Goal: Navigation & Orientation: Find specific page/section

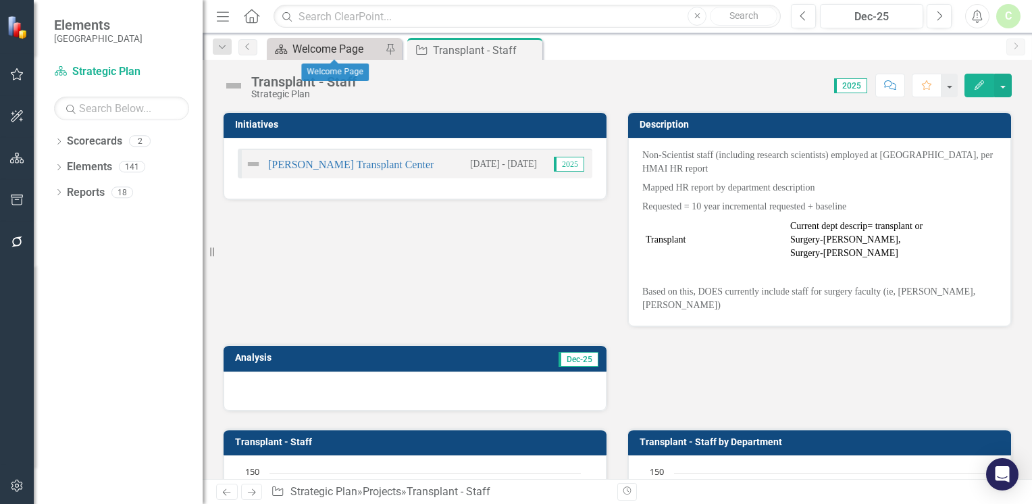
click at [332, 44] on div "Welcome Page" at bounding box center [337, 49] width 89 height 17
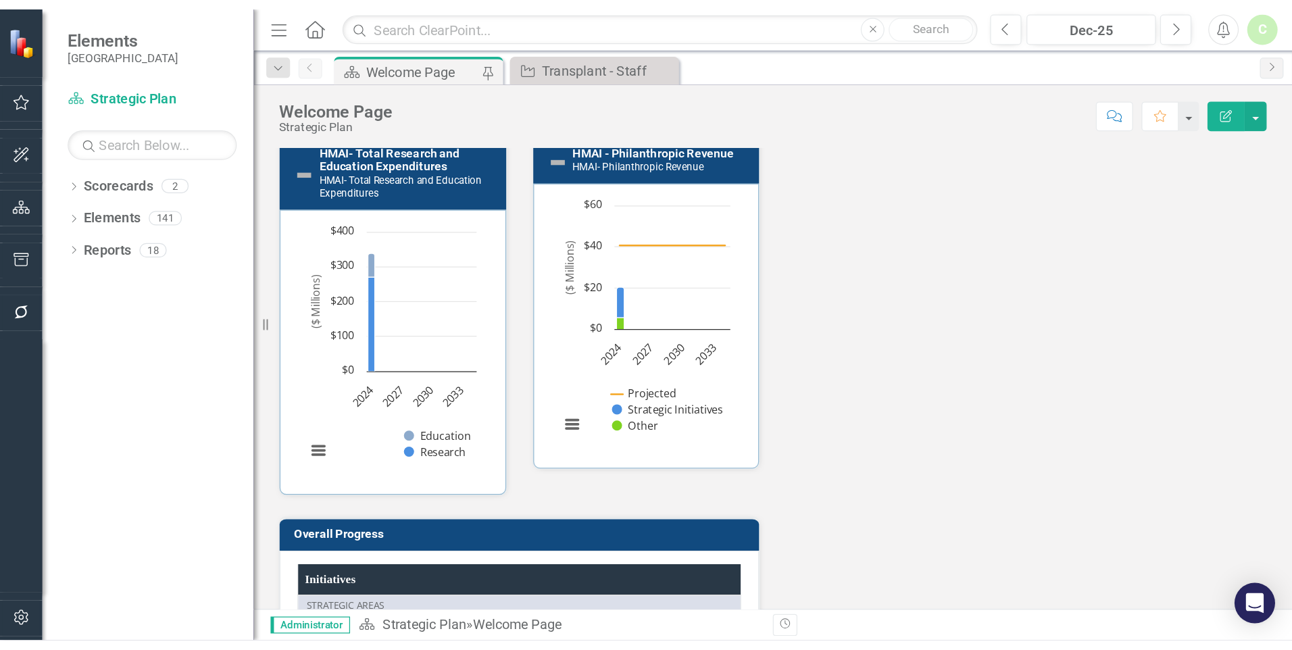
scroll to position [2082, 0]
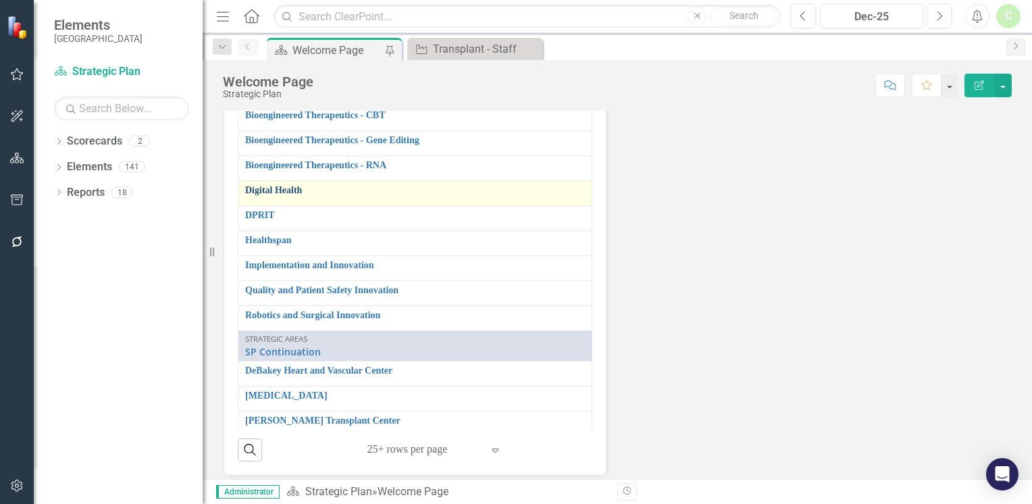
click at [251, 185] on link "Digital Health" at bounding box center [415, 190] width 340 height 10
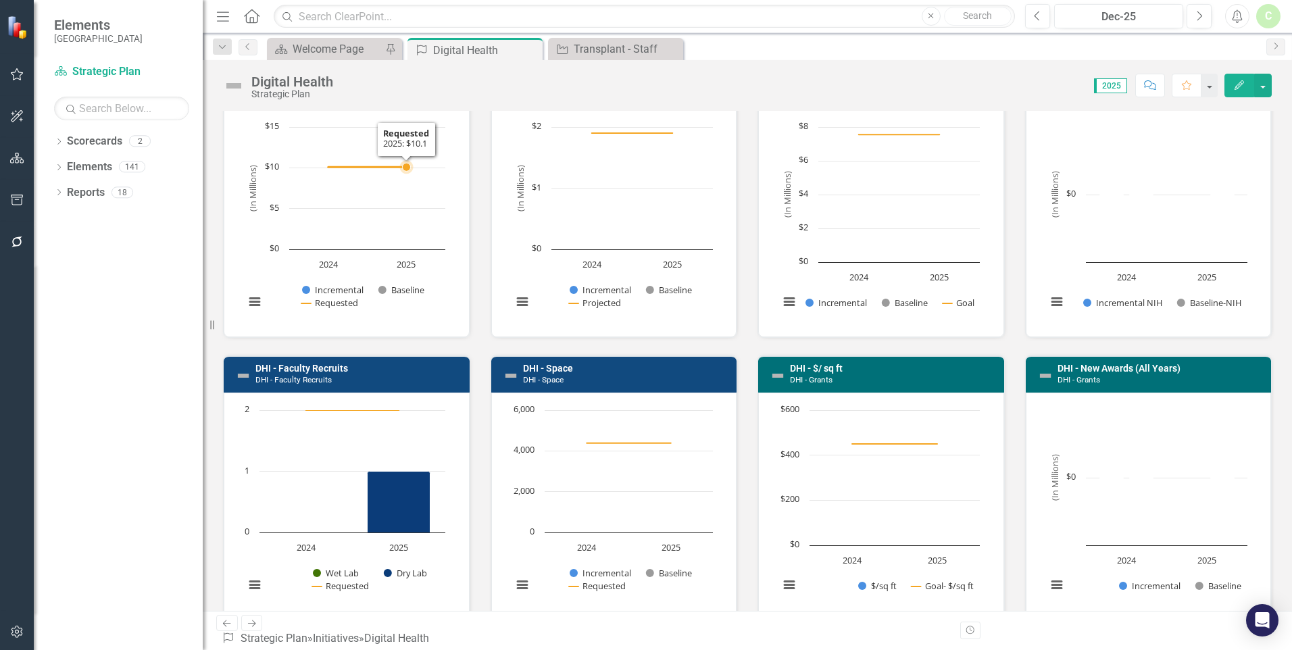
scroll to position [473, 0]
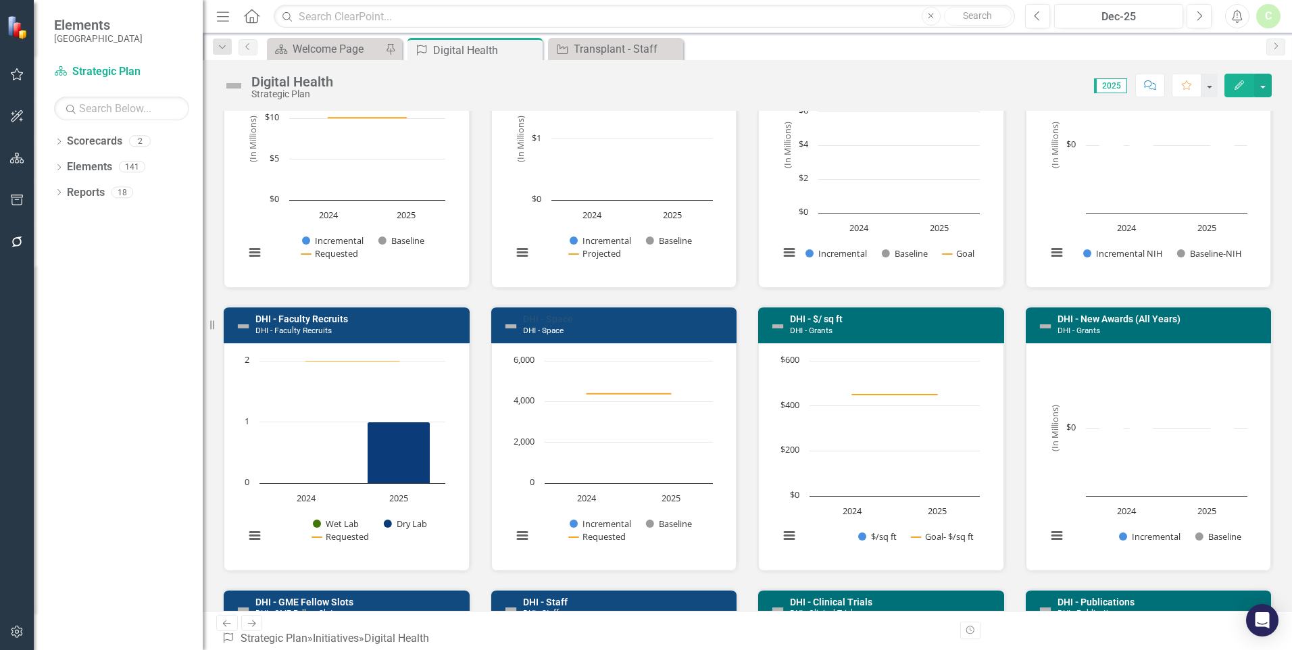
click at [557, 320] on link "DHI - Space" at bounding box center [548, 318] width 50 height 11
